Goal: Find contact information: Find contact information

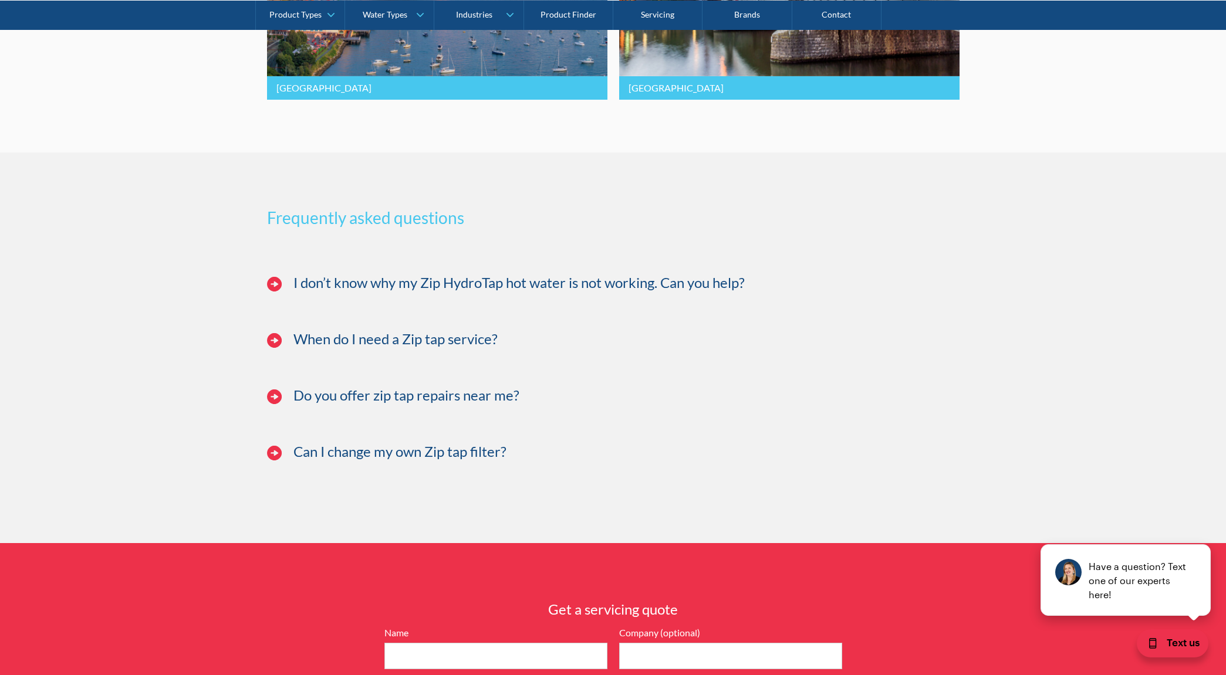
scroll to position [2769, 0]
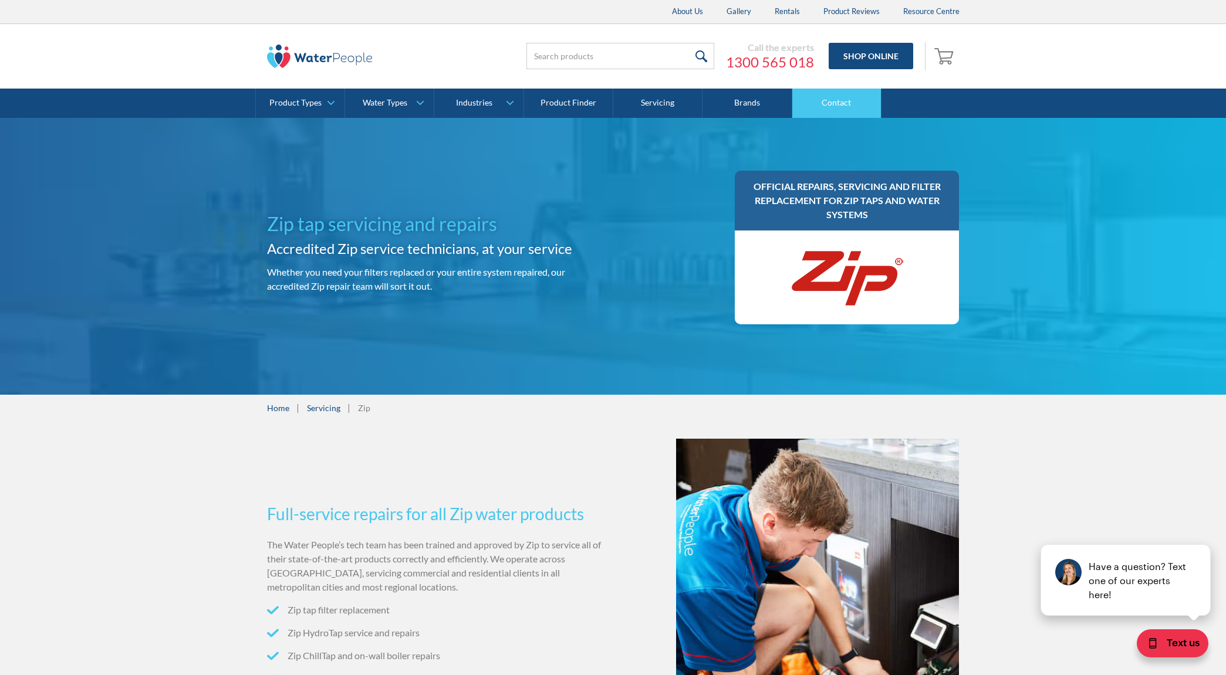
click at [847, 110] on link "Contact" at bounding box center [836, 103] width 89 height 29
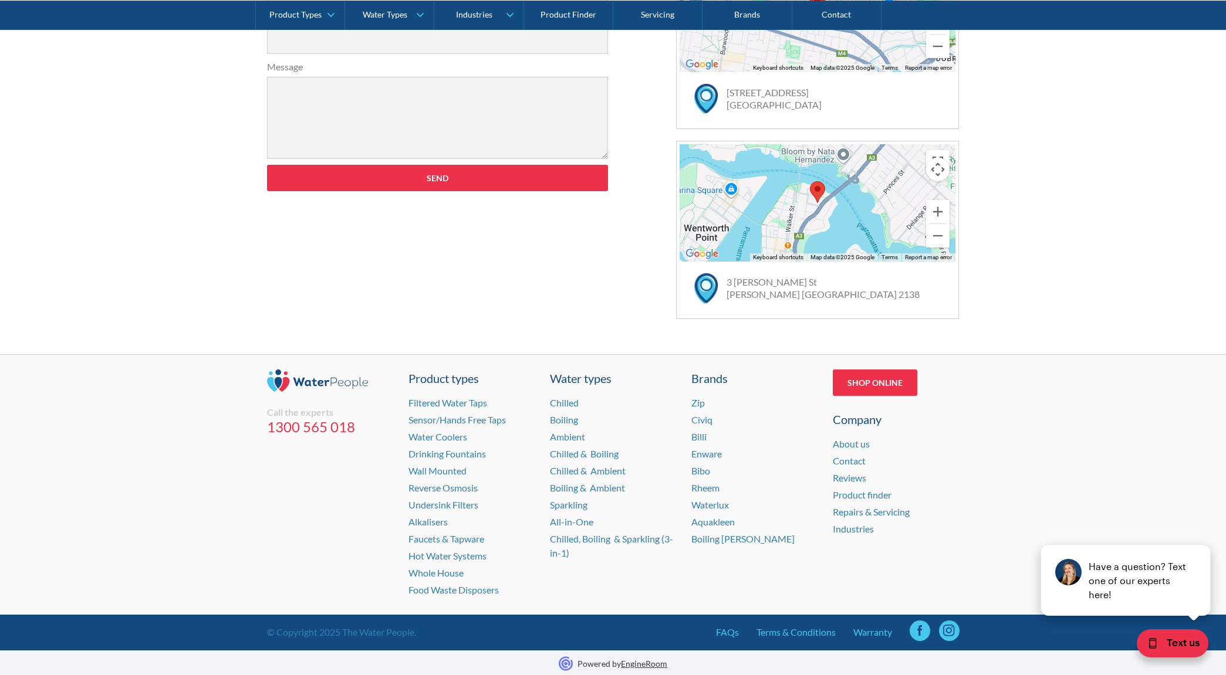
scroll to position [644, 0]
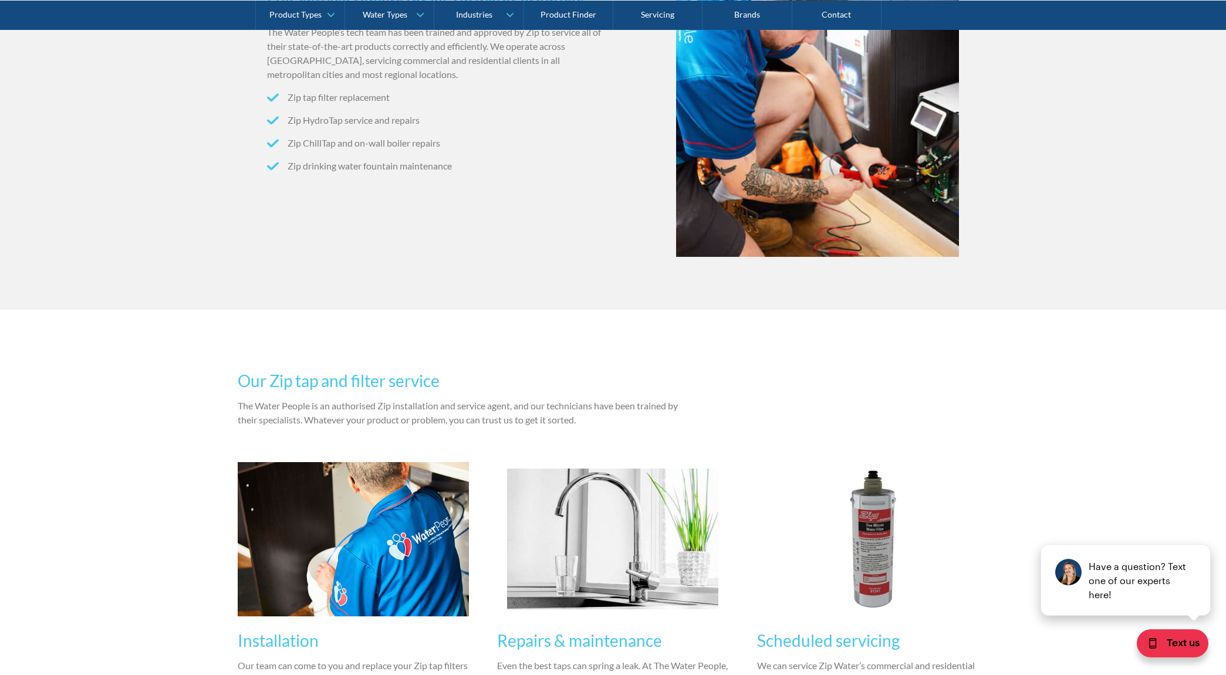
scroll to position [518, 0]
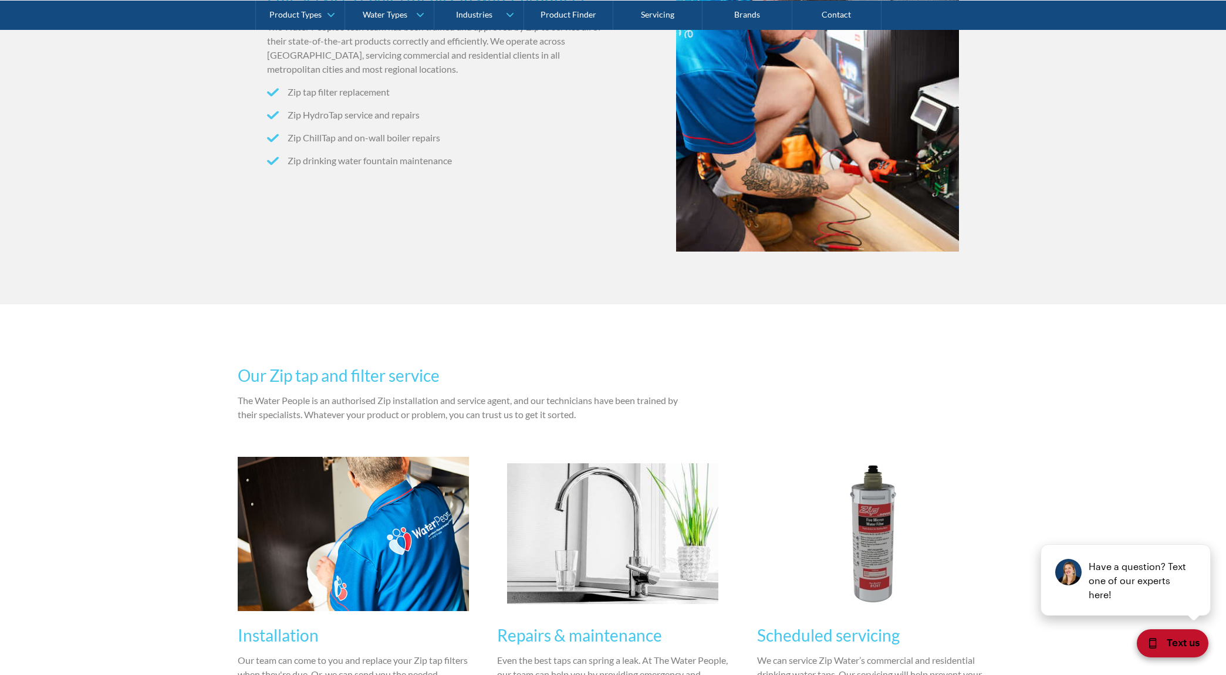
click at [1197, 653] on div "Text us" at bounding box center [1173, 644] width 72 height 28
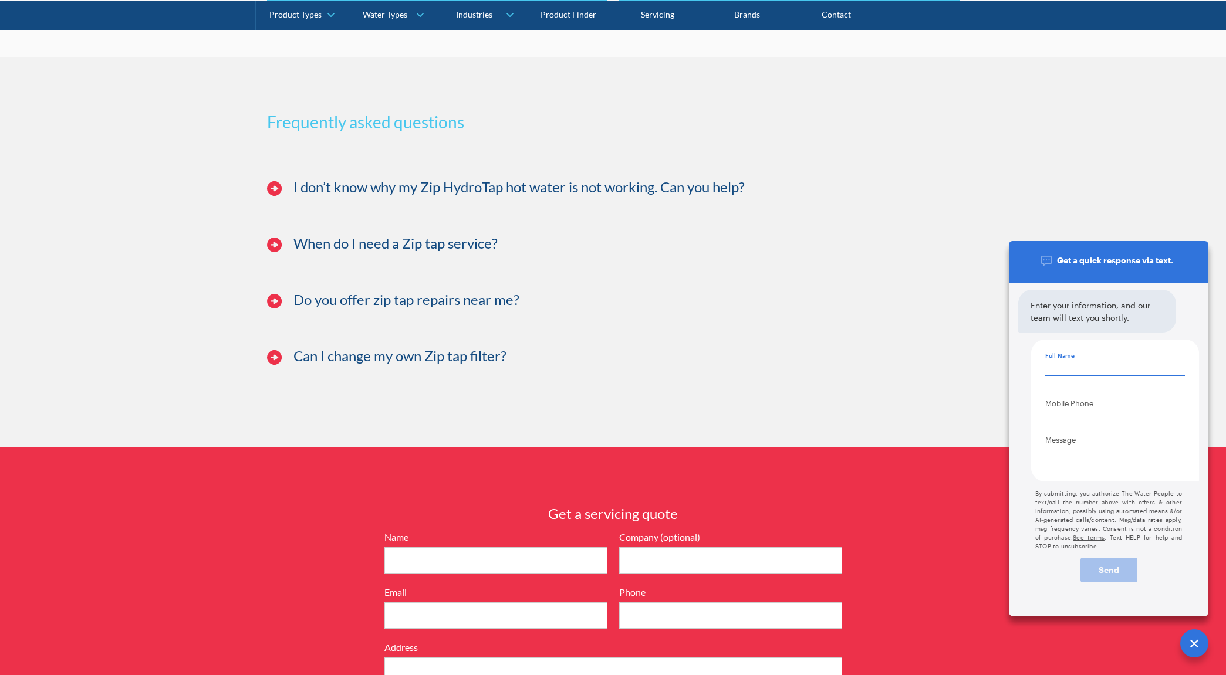
scroll to position [2870, 0]
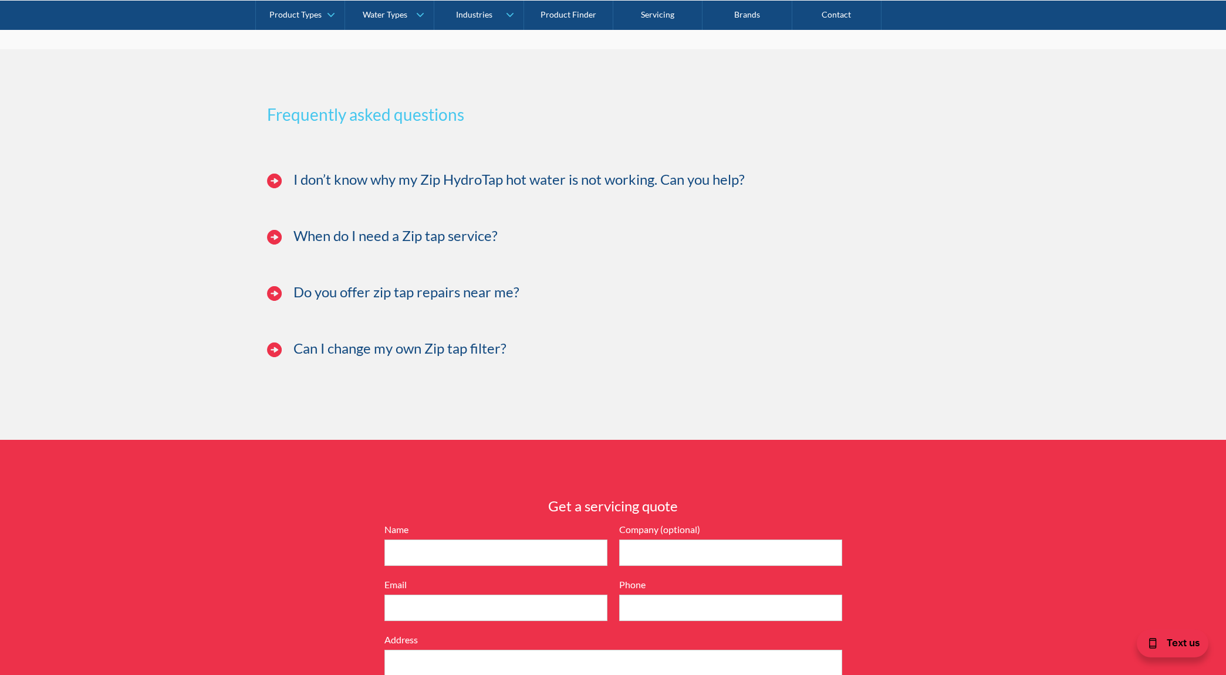
click at [274, 357] on img at bounding box center [274, 350] width 15 height 15
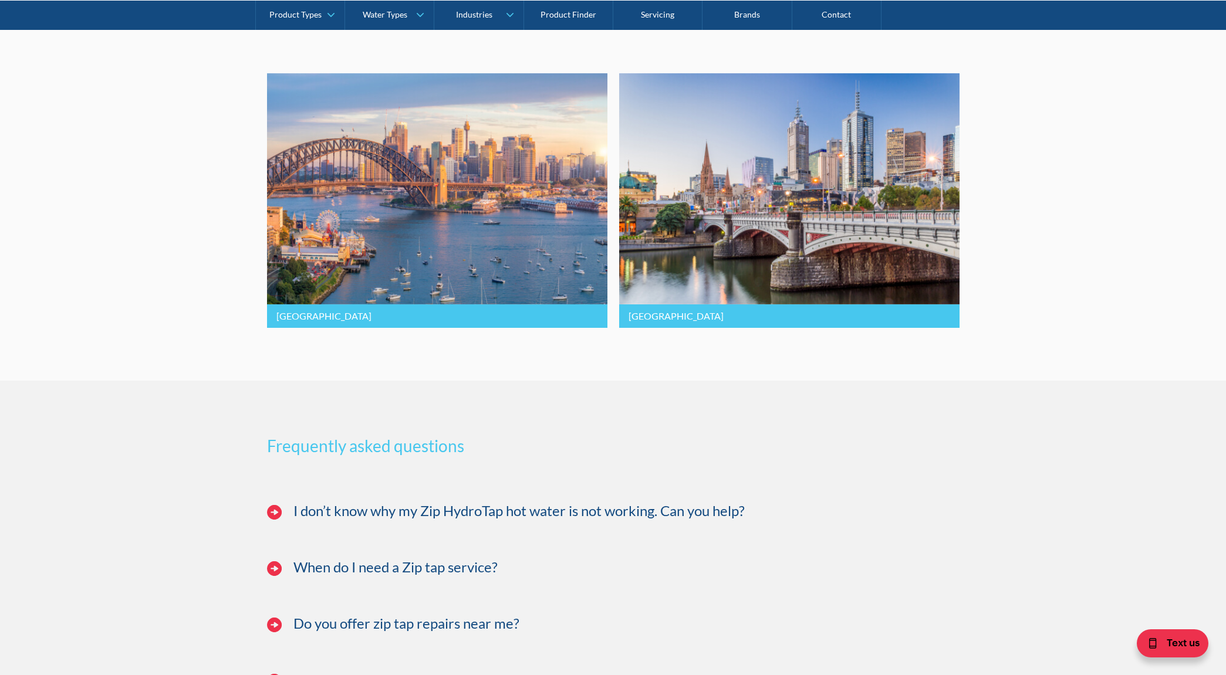
scroll to position [2538, 0]
